Goal: Task Accomplishment & Management: Complete application form

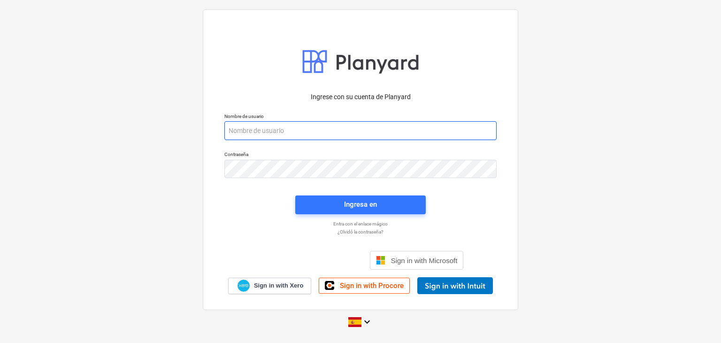
paste input "[EMAIL_ADDRESS][DOMAIN_NAME]"
type input "[EMAIL_ADDRESS][DOMAIN_NAME]"
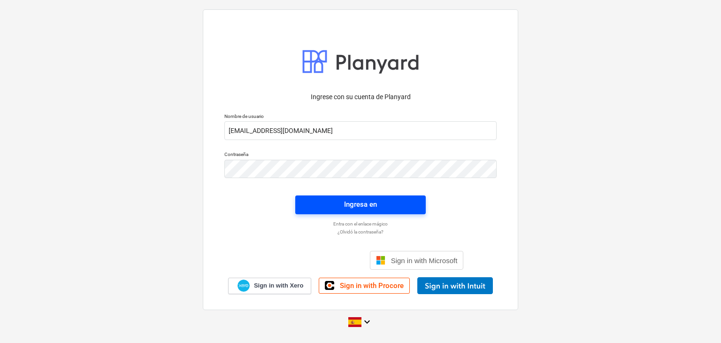
click at [343, 207] on span "Ingresa en" at bounding box center [361, 204] width 108 height 12
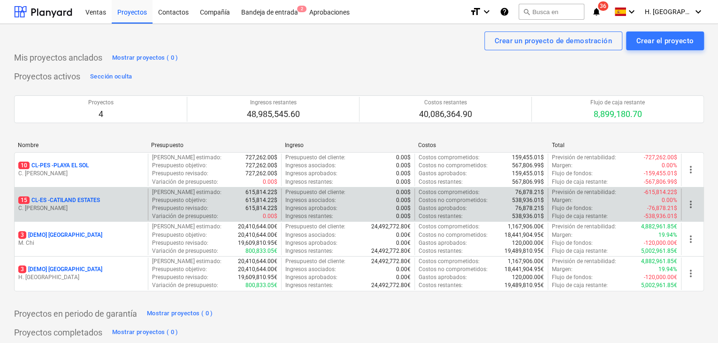
click at [62, 203] on p "15 CL-ES - CATILAND ESTATES" at bounding box center [59, 200] width 82 height 8
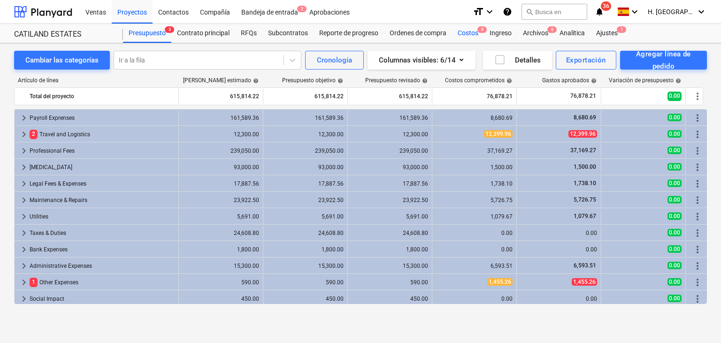
click at [465, 31] on div "Costos 9" at bounding box center [468, 33] width 32 height 19
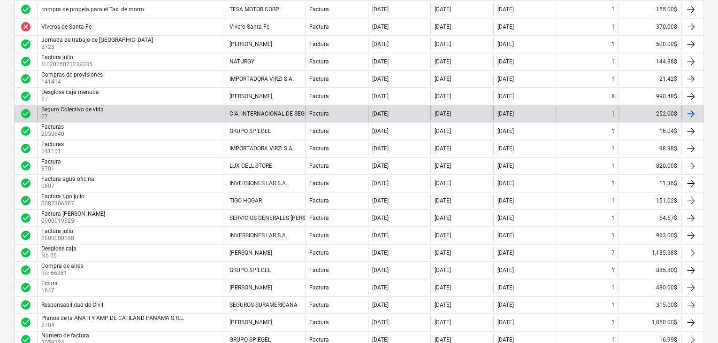
scroll to position [563, 0]
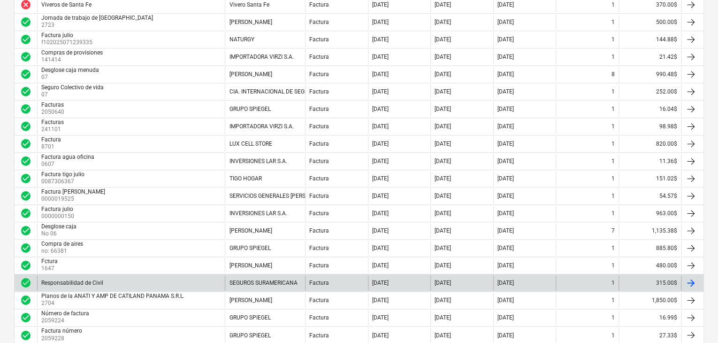
click at [180, 277] on div "Responsabilidad de Civil" at bounding box center [131, 282] width 188 height 15
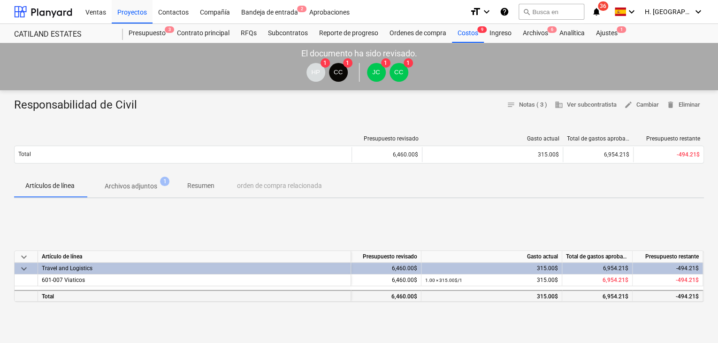
click at [553, 297] on div "315.00$" at bounding box center [491, 297] width 133 height 12
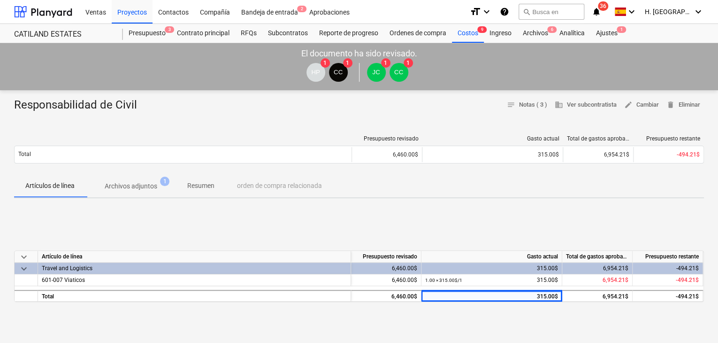
click at [543, 256] on div "Gasto actual" at bounding box center [492, 257] width 141 height 12
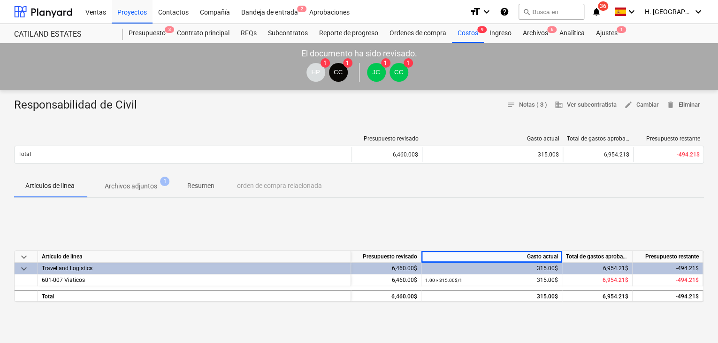
click at [83, 269] on div "Travel and Logistics" at bounding box center [194, 267] width 305 height 11
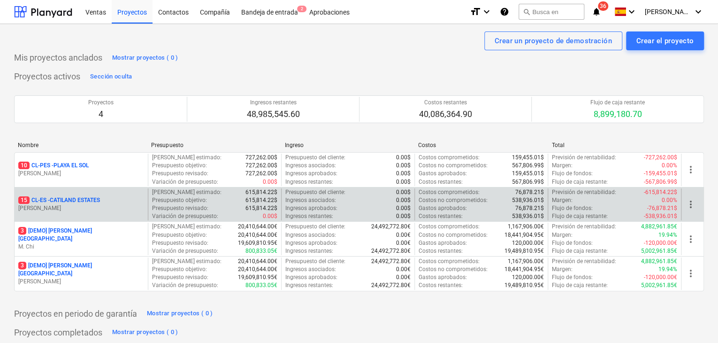
click at [85, 198] on p "15 CL-ES - CATILAND ESTATES" at bounding box center [59, 200] width 82 height 8
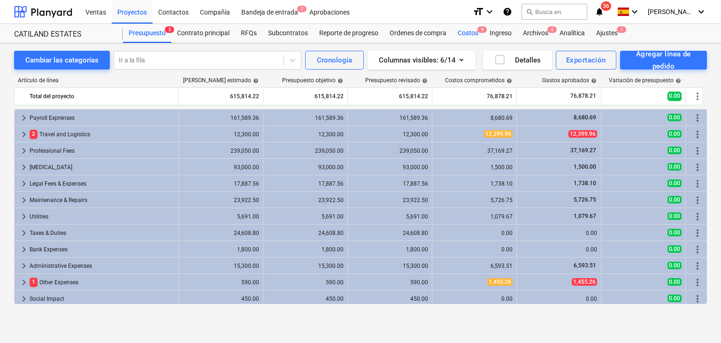
click at [480, 35] on div "Costos 9" at bounding box center [468, 33] width 32 height 19
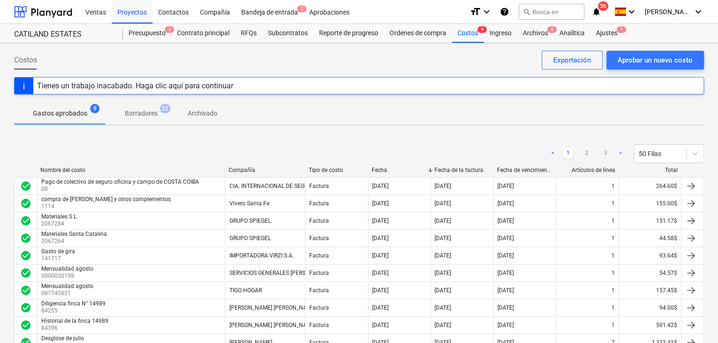
drag, startPoint x: 510, startPoint y: 124, endPoint x: 335, endPoint y: 143, distance: 176.1
click at [335, 143] on div "< 1 2 3 > 50 Filas" at bounding box center [359, 153] width 690 height 26
click at [475, 38] on div "Costos 9" at bounding box center [468, 33] width 32 height 19
click at [668, 64] on div "Aprobar un nuevo costo" at bounding box center [655, 60] width 75 height 12
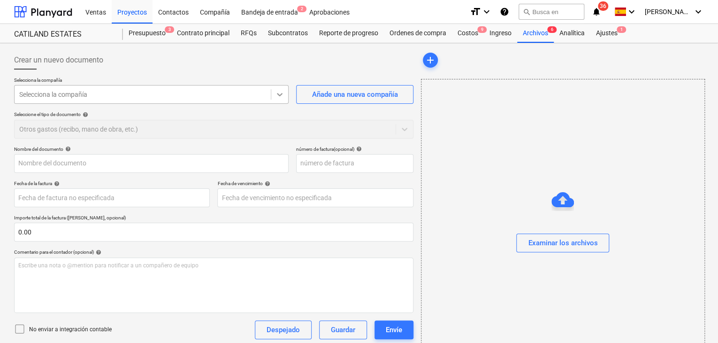
click at [277, 97] on icon at bounding box center [279, 94] width 9 height 9
click at [218, 95] on div at bounding box center [142, 94] width 247 height 9
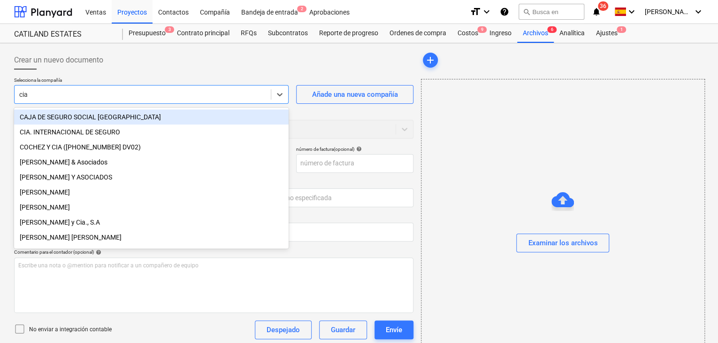
type input "cia"
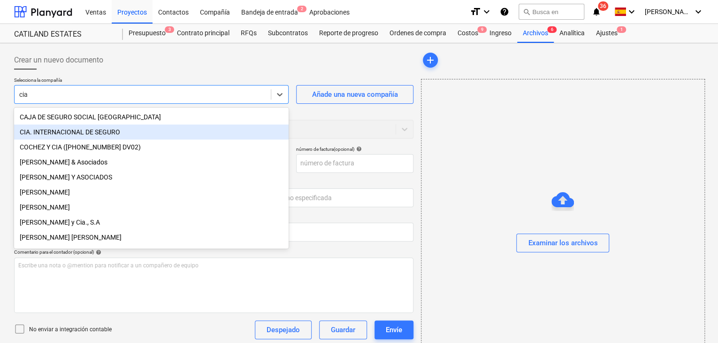
click at [145, 130] on div "CIA. INTERNACIONAL DE SEGURO" at bounding box center [151, 131] width 275 height 15
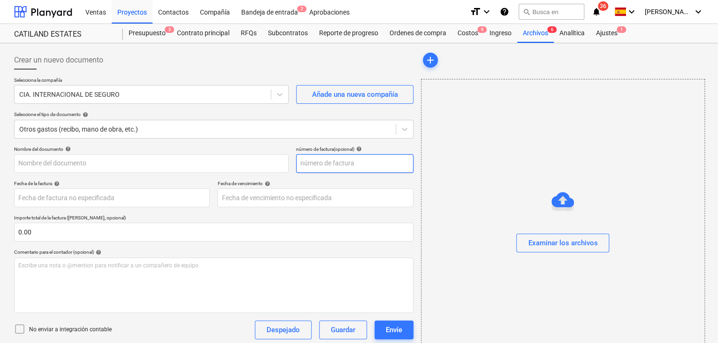
click at [332, 168] on input "text" at bounding box center [354, 163] width 117 height 19
type input "j"
type input "8"
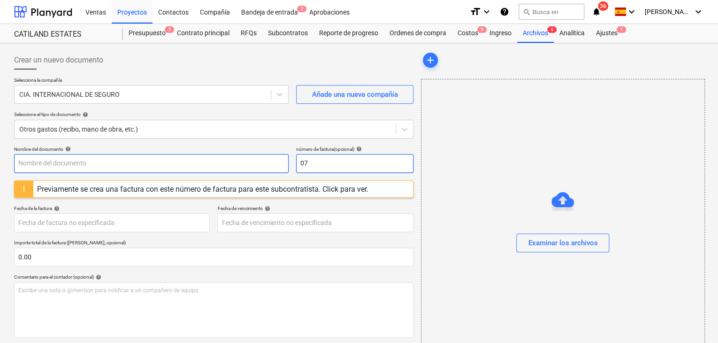
type input "0"
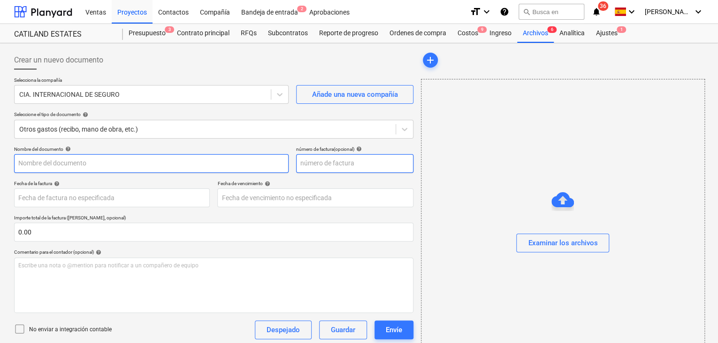
type input "0"
type input "0-7"
click at [209, 168] on input "text" at bounding box center [151, 163] width 275 height 19
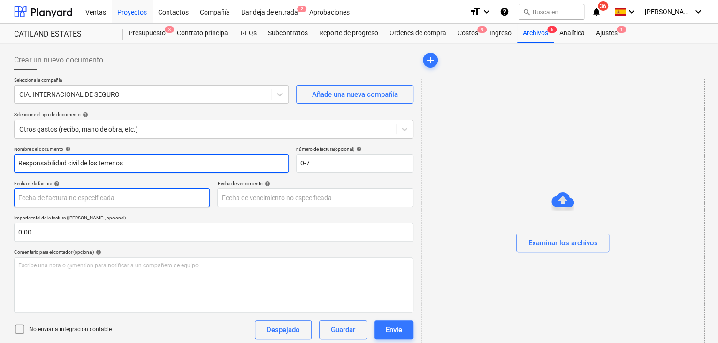
type input "Responsabilidad civil de los terrenos"
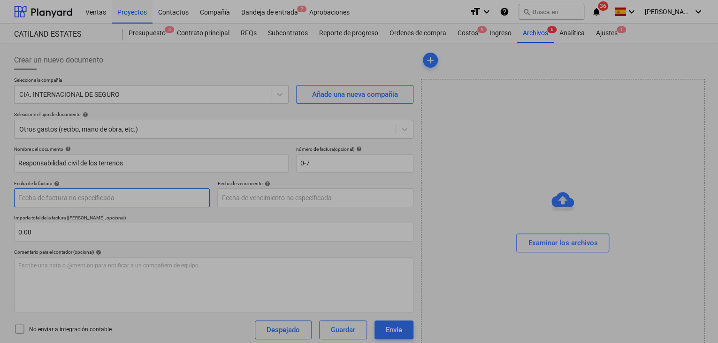
click at [146, 201] on body "Ventas Proyectos Contactos Compañía Bandeja de entrada 2 Aprobaciones format_si…" at bounding box center [359, 171] width 718 height 343
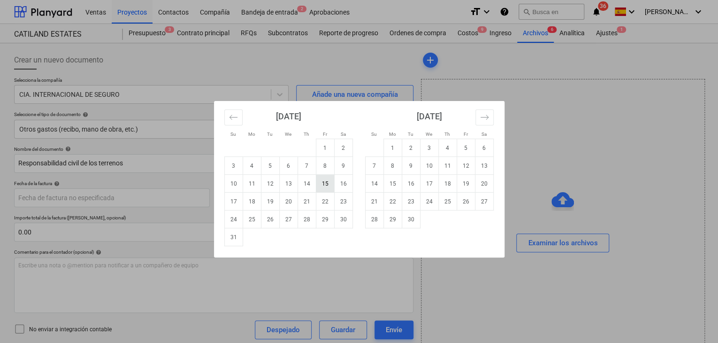
click at [321, 186] on td "15" at bounding box center [325, 184] width 18 height 18
type input "[DATE]"
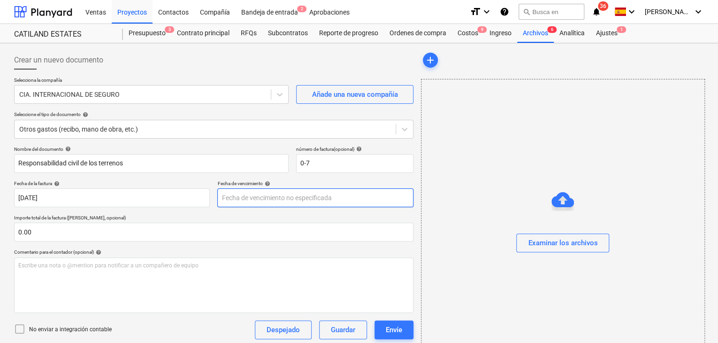
click at [295, 200] on body "Ventas Proyectos Contactos Compañía Bandeja de entrada 2 Aprobaciones format_si…" at bounding box center [359, 171] width 718 height 343
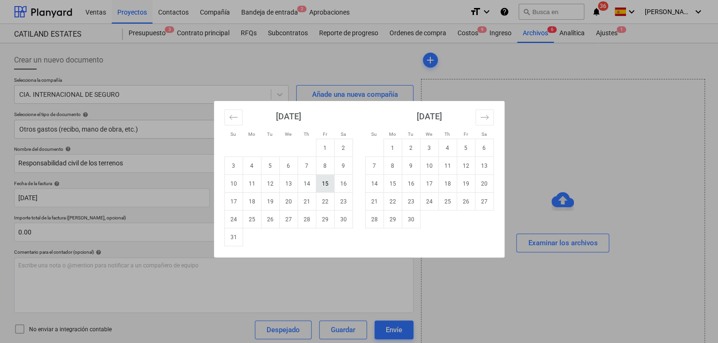
click at [321, 183] on td "15" at bounding box center [325, 184] width 18 height 18
type input "[DATE]"
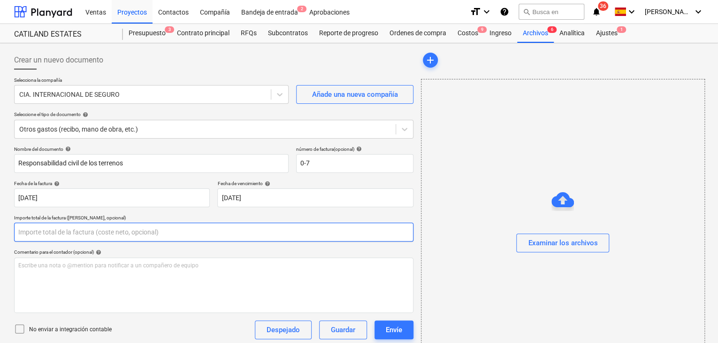
click at [106, 228] on input "text" at bounding box center [213, 232] width 399 height 19
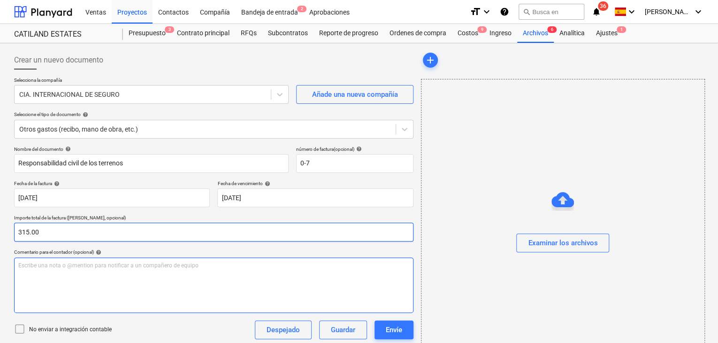
type input "315.00"
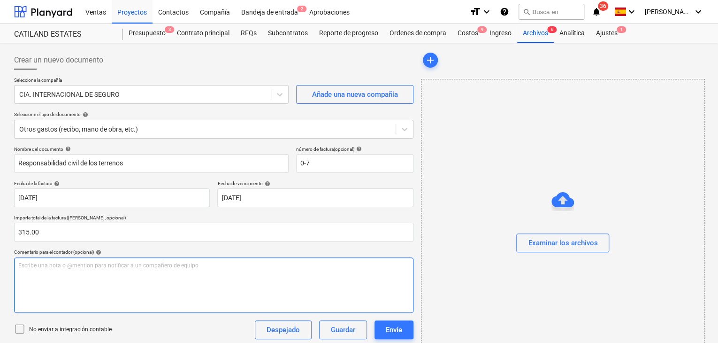
click at [86, 267] on p "Escribe una nota o @mention para notificar a un compañero de equipo ﻿" at bounding box center [213, 265] width 391 height 8
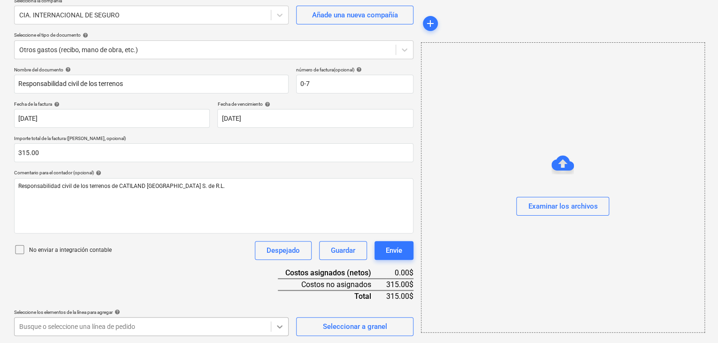
scroll to position [218, 0]
click at [280, 263] on body "Ventas Proyectos Contactos Compañía Bandeja de entrada 2 Aprobaciones format_si…" at bounding box center [359, 91] width 718 height 343
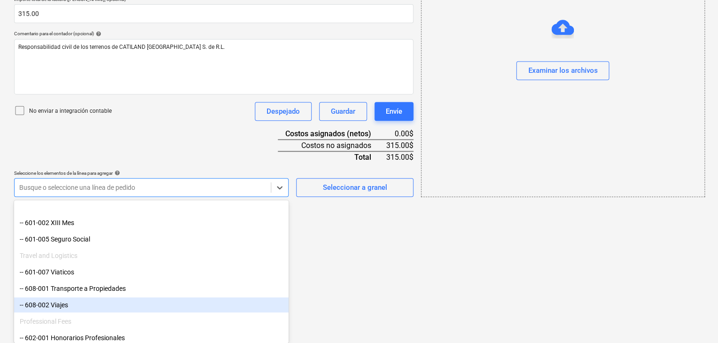
scroll to position [47, 0]
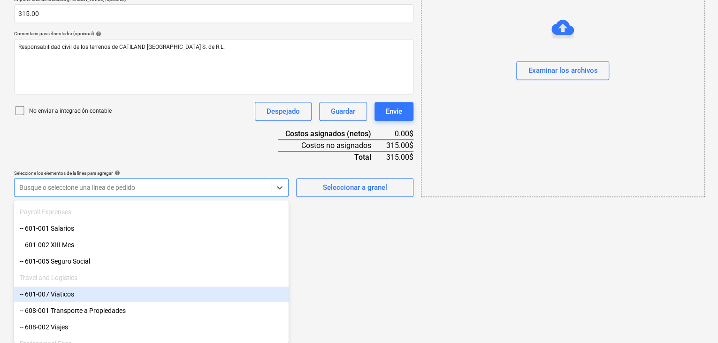
click at [74, 295] on div "-- 601-007 Viaticos" at bounding box center [151, 293] width 275 height 15
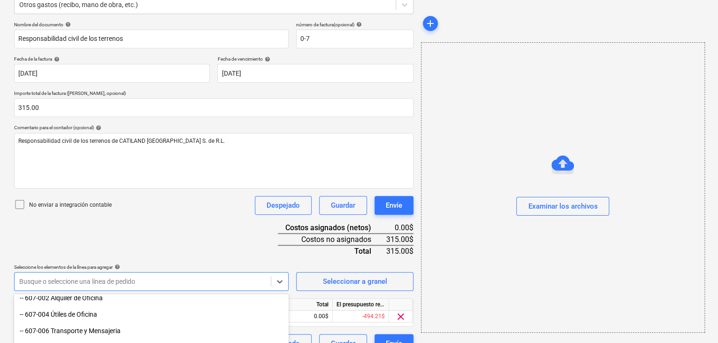
scroll to position [648, 0]
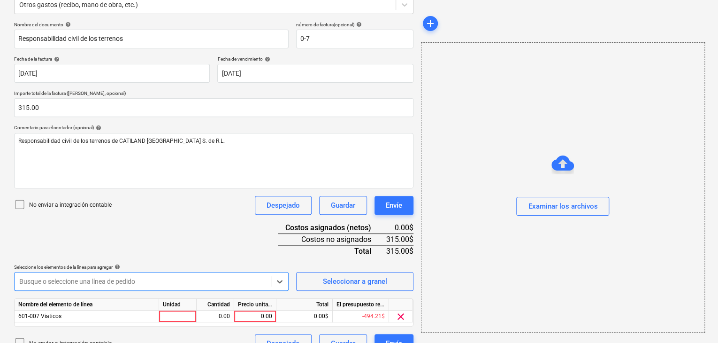
click at [66, 276] on div at bounding box center [142, 280] width 247 height 9
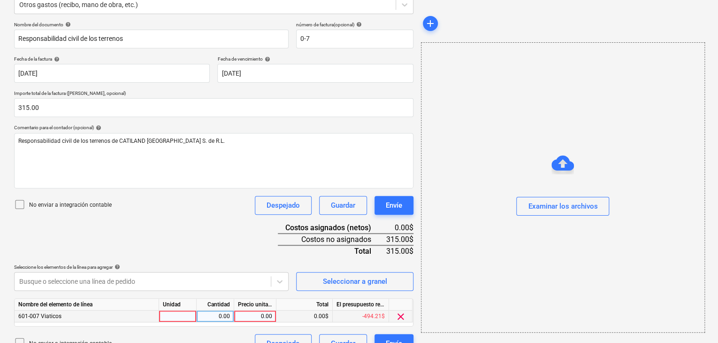
click at [184, 317] on div at bounding box center [178, 316] width 38 height 12
type input "1"
click at [210, 311] on div "0.00" at bounding box center [215, 316] width 30 height 12
click at [253, 319] on div "0.00" at bounding box center [255, 316] width 34 height 12
type input "315.00"
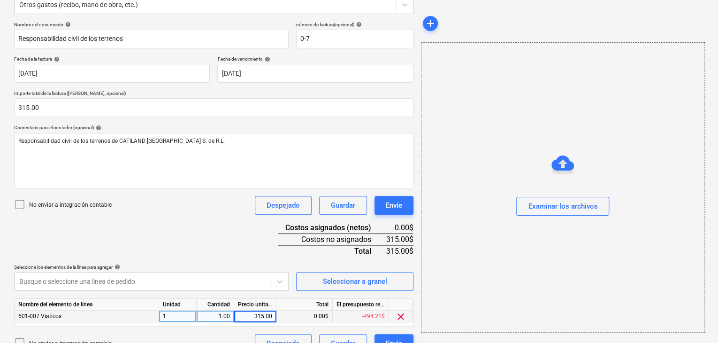
click at [315, 316] on div "0.00$" at bounding box center [304, 316] width 56 height 12
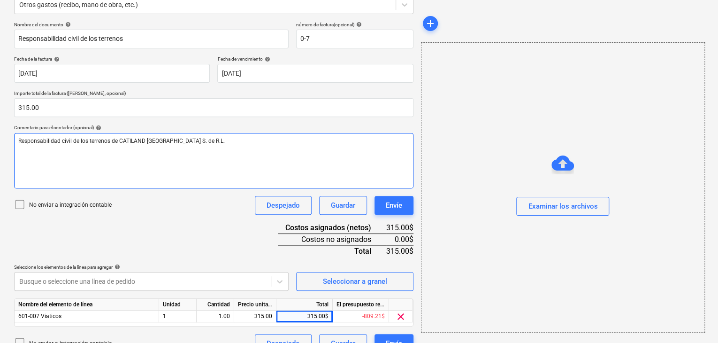
click at [202, 139] on p "Responsabilidad civil de los terrenos de CATILAND [GEOGRAPHIC_DATA] S. de R.L." at bounding box center [213, 141] width 391 height 8
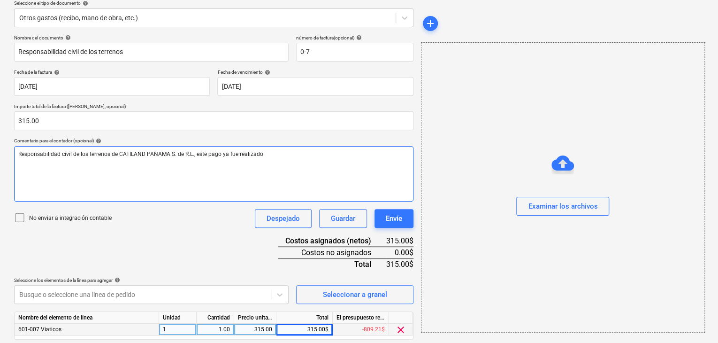
scroll to position [141, 0]
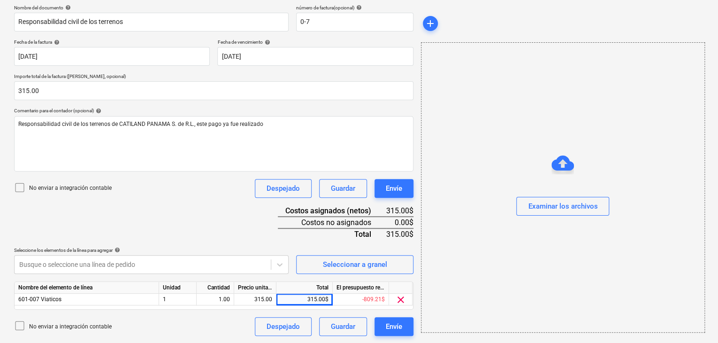
click at [558, 196] on div at bounding box center [563, 189] width 283 height 15
click at [554, 207] on div "Examinar los archivos" at bounding box center [562, 206] width 69 height 12
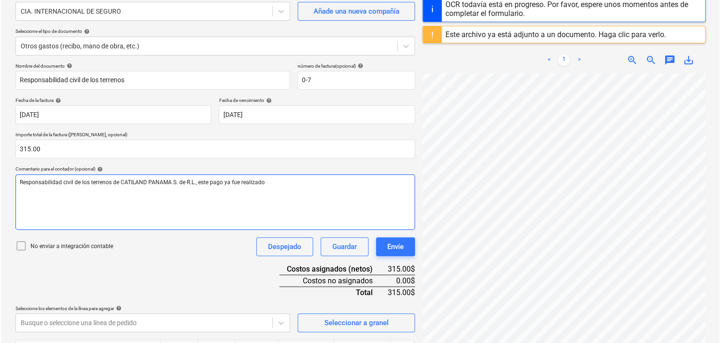
scroll to position [141, 0]
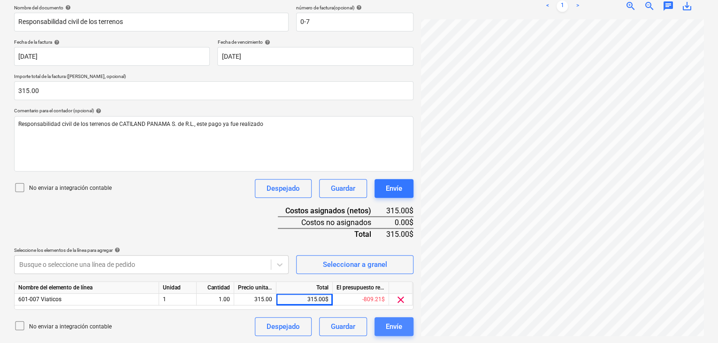
click at [400, 324] on div "Envíe" at bounding box center [394, 326] width 16 height 12
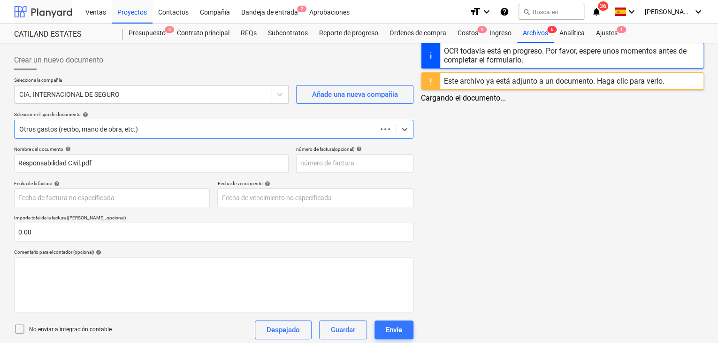
scroll to position [56, 0]
